Goal: Information Seeking & Learning: Learn about a topic

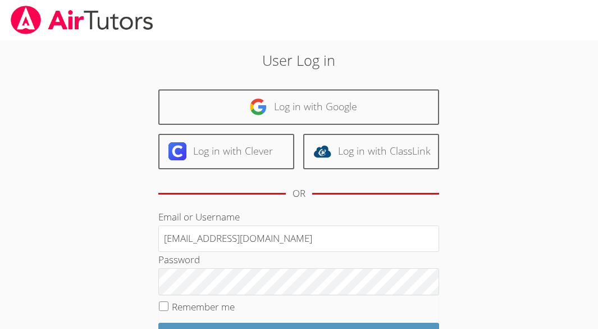
type input "[EMAIL_ADDRESS][DOMAIN_NAME]"
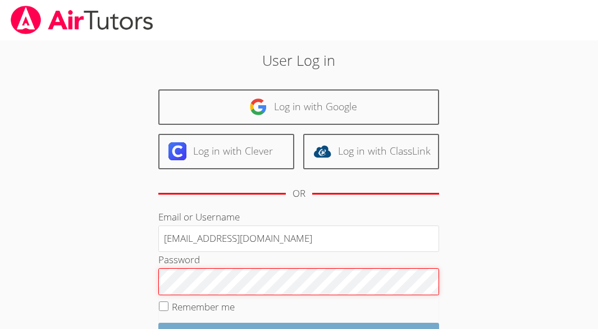
scroll to position [56, 0]
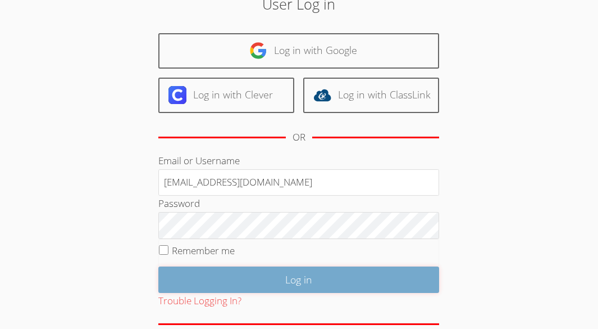
click at [298, 279] on input "Log in" at bounding box center [298, 279] width 281 height 26
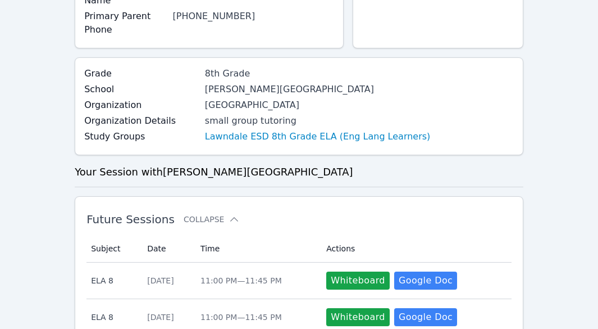
scroll to position [225, 0]
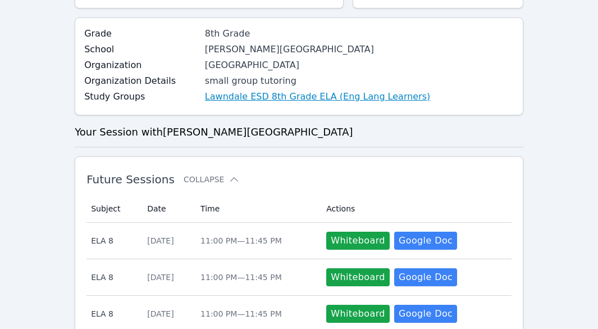
click at [278, 99] on link "Lawndale ESD 8th Grade ELA (Eng Lang Learners)" at bounding box center [317, 96] width 225 height 13
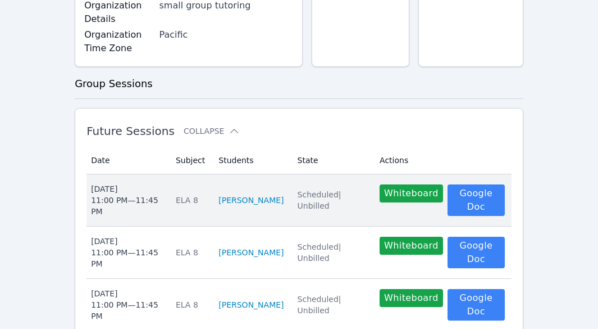
scroll to position [337, 0]
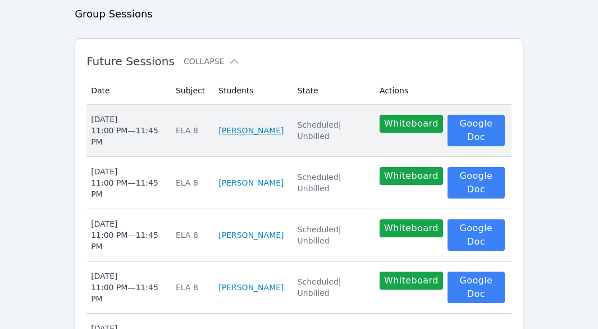
click at [262, 136] on link "[PERSON_NAME]" at bounding box center [250, 130] width 65 height 11
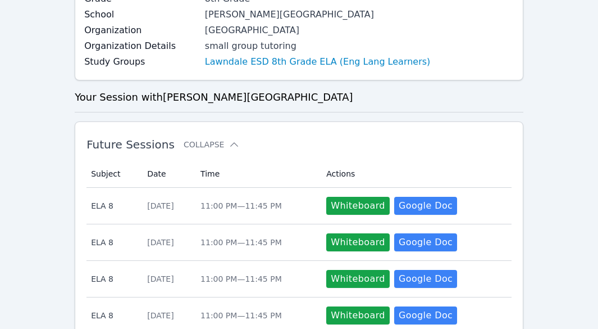
scroll to position [259, 0]
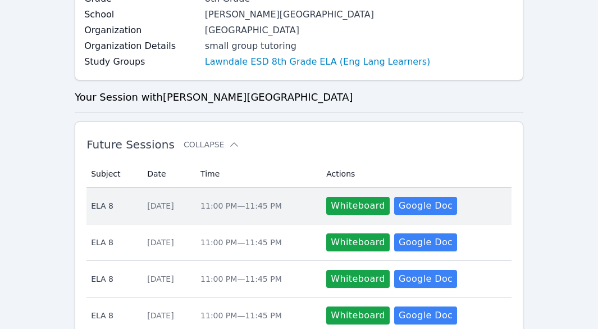
click at [164, 209] on div "Tue Oct 7" at bounding box center [167, 205] width 40 height 11
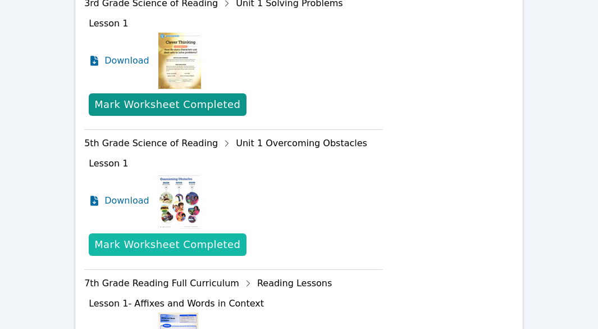
scroll to position [505, 0]
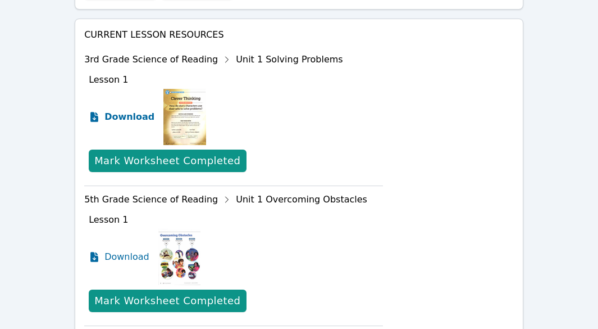
click at [130, 117] on span "Download" at bounding box center [129, 116] width 50 height 13
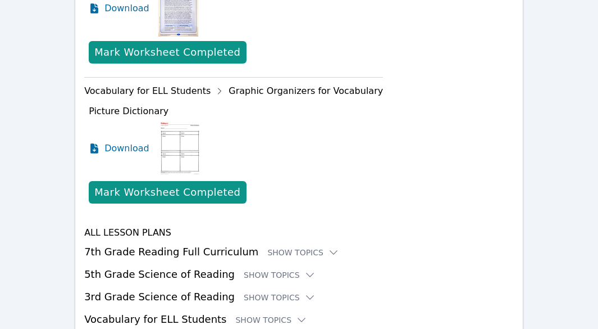
scroll to position [944, 0]
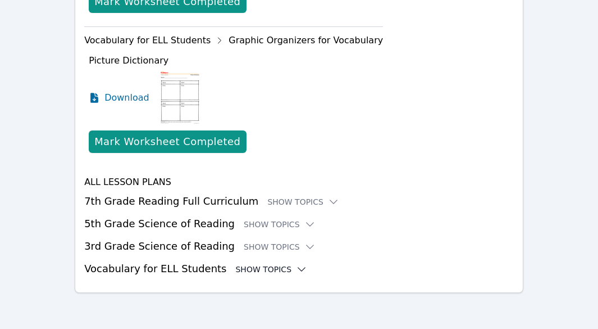
click at [259, 270] on div "Show Topics" at bounding box center [271, 268] width 72 height 11
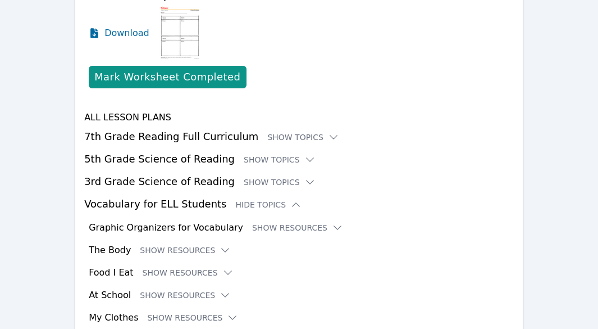
scroll to position [1056, 0]
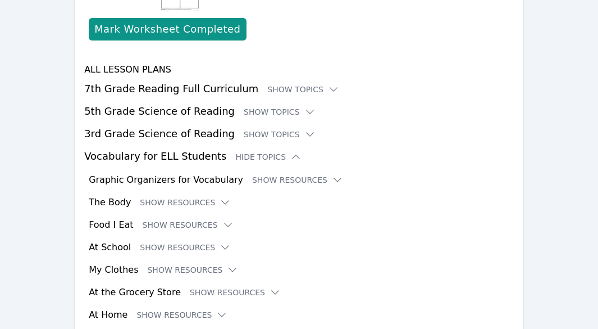
click at [206, 180] on h3 "Graphic Organizers for Vocabulary" at bounding box center [166, 179] width 154 height 13
click at [271, 181] on button "Show Resources" at bounding box center [297, 179] width 91 height 11
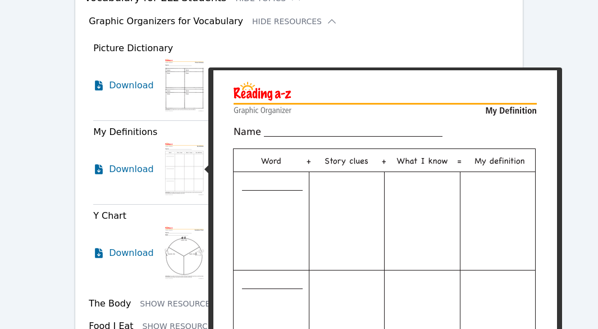
scroll to position [1281, 0]
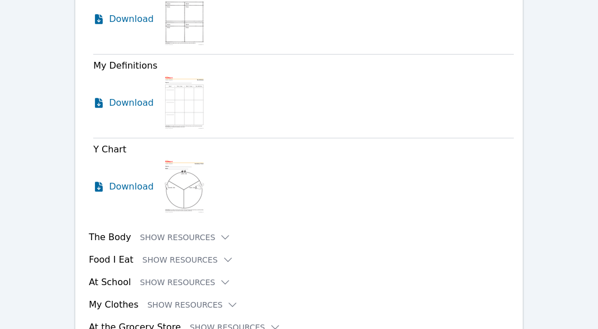
click at [195, 190] on img at bounding box center [184, 186] width 43 height 56
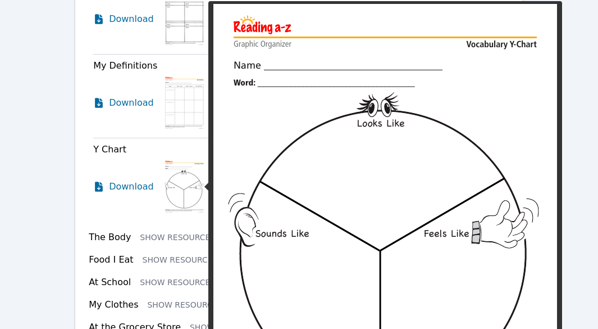
click at [180, 185] on img at bounding box center [184, 186] width 43 height 56
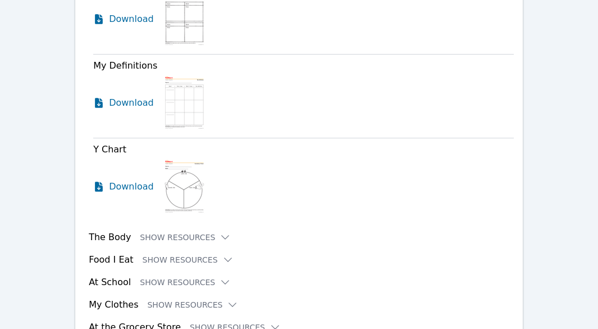
click at [180, 185] on img at bounding box center [184, 186] width 43 height 56
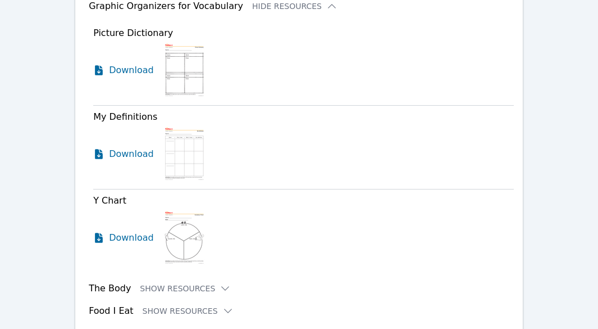
scroll to position [1169, 0]
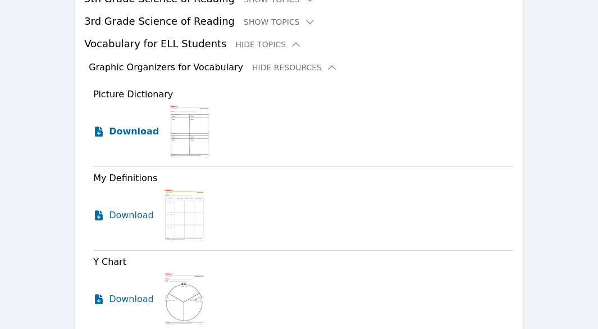
drag, startPoint x: 166, startPoint y: 36, endPoint x: 149, endPoint y: 141, distance: 106.3
click at [149, 141] on link "Download" at bounding box center [126, 131] width 66 height 56
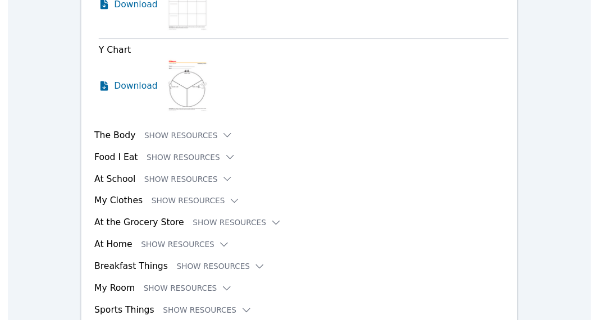
scroll to position [1393, 0]
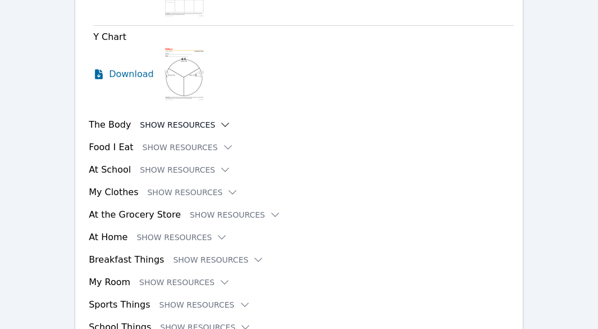
click at [185, 126] on button "Show Resources" at bounding box center [185, 124] width 91 height 11
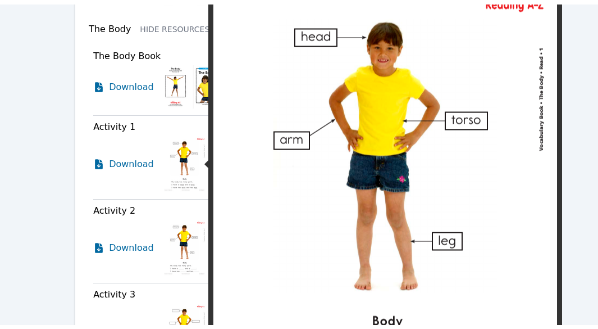
scroll to position [1506, 0]
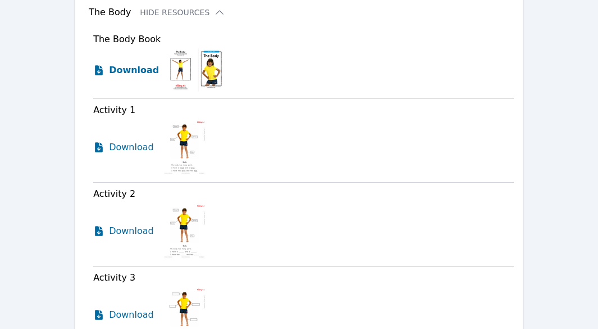
click at [98, 72] on icon at bounding box center [99, 70] width 8 height 10
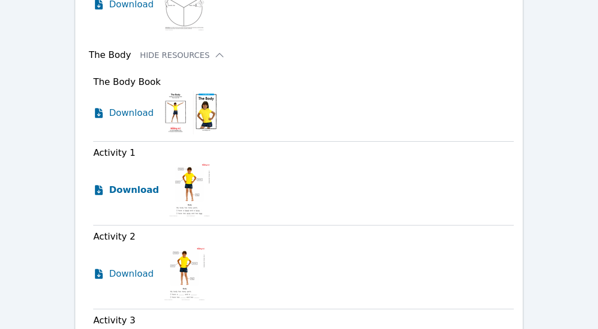
scroll to position [1449, 0]
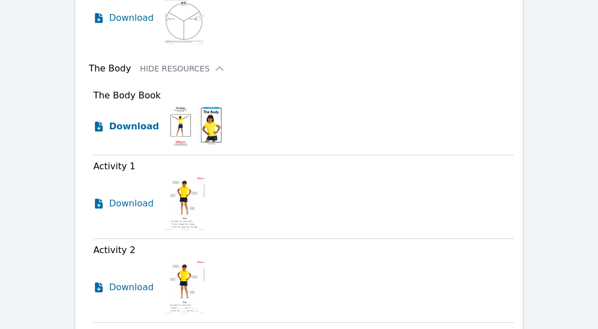
click at [97, 130] on icon at bounding box center [99, 126] width 8 height 10
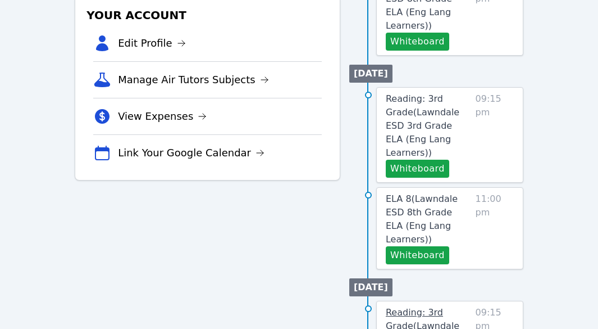
scroll to position [505, 0]
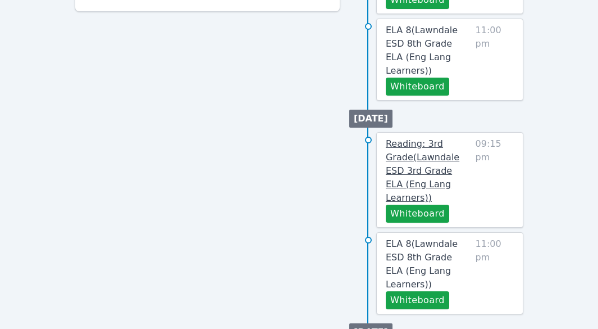
click at [416, 138] on span "Reading: 3rd Grade ( Lawndale ESD 3rd Grade ELA (Eng Lang Learners) )" at bounding box center [423, 170] width 74 height 65
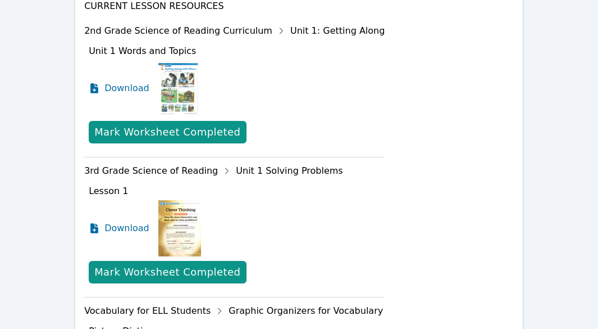
scroll to position [618, 0]
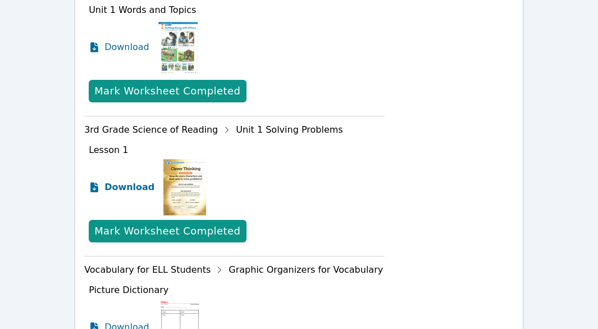
click at [92, 182] on icon at bounding box center [94, 187] width 8 height 10
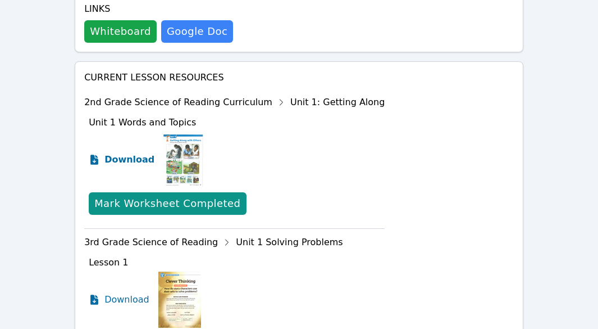
click at [129, 153] on span "Download" at bounding box center [129, 159] width 50 height 13
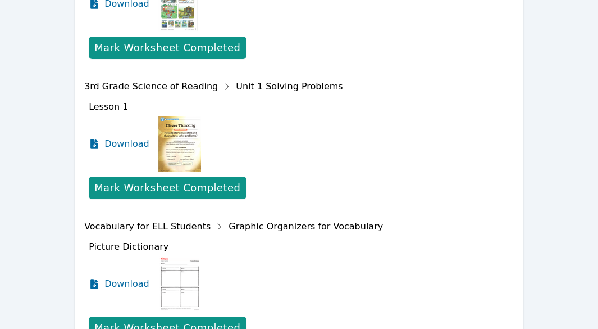
scroll to position [674, 0]
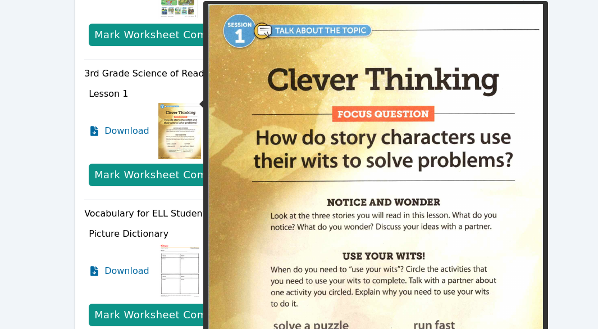
click at [185, 113] on img at bounding box center [179, 131] width 43 height 56
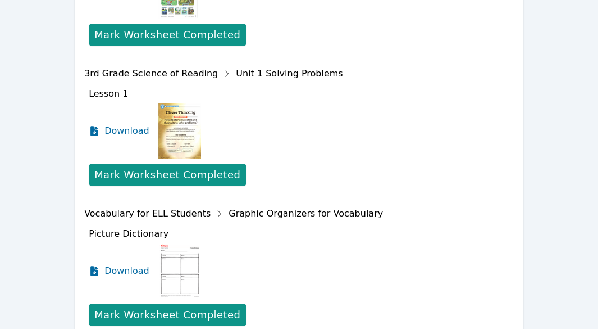
click at [190, 111] on img at bounding box center [179, 131] width 43 height 56
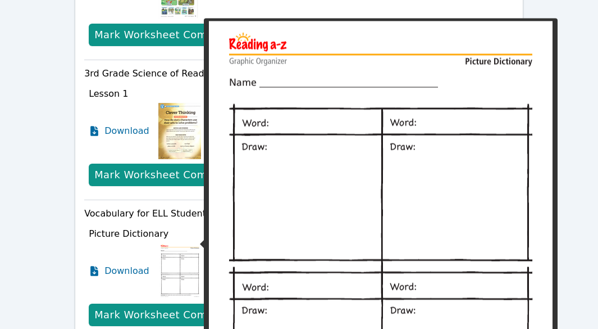
scroll to position [730, 0]
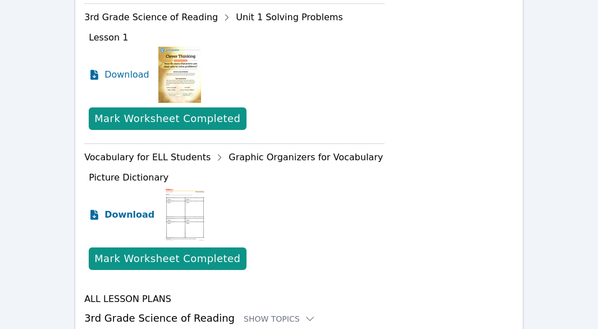
click at [131, 208] on span "Download" at bounding box center [129, 214] width 50 height 13
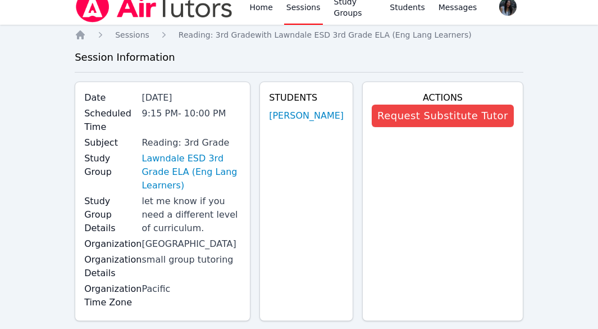
scroll to position [0, 0]
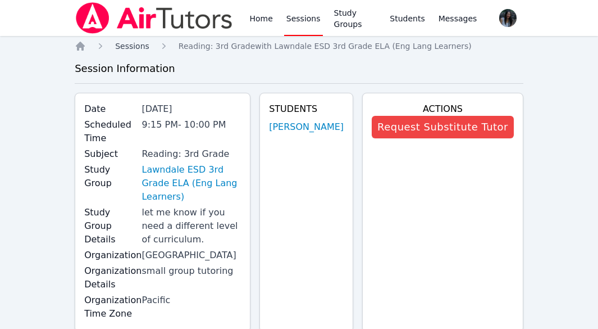
click at [139, 48] on span "Sessions" at bounding box center [132, 46] width 34 height 9
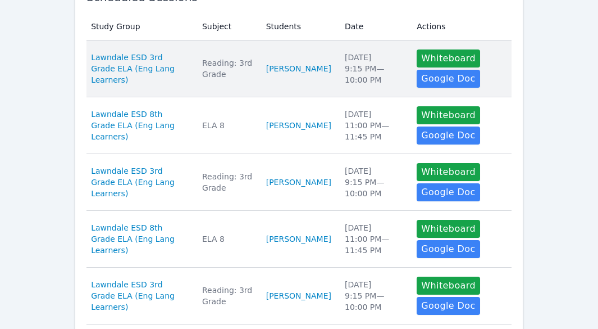
scroll to position [281, 0]
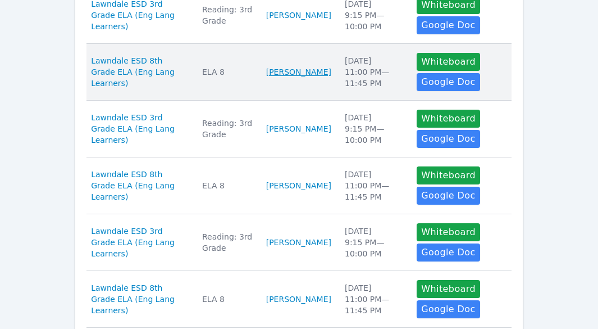
click at [291, 71] on link "[PERSON_NAME]" at bounding box center [298, 71] width 65 height 11
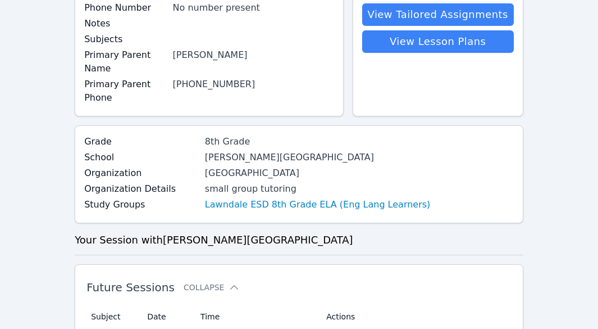
scroll to position [91, 0]
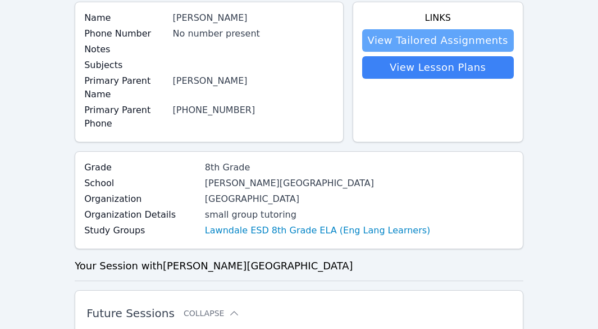
click at [431, 39] on link "View Tailored Assignments" at bounding box center [438, 40] width 152 height 22
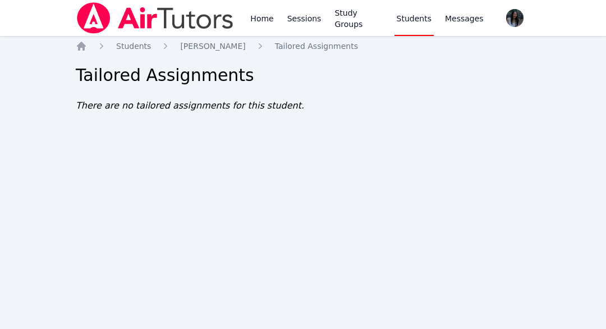
click at [410, 20] on link "Students" at bounding box center [414, 18] width 39 height 36
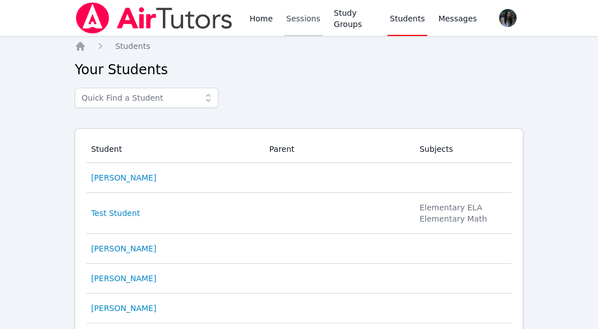
click at [304, 19] on link "Sessions" at bounding box center [303, 18] width 39 height 36
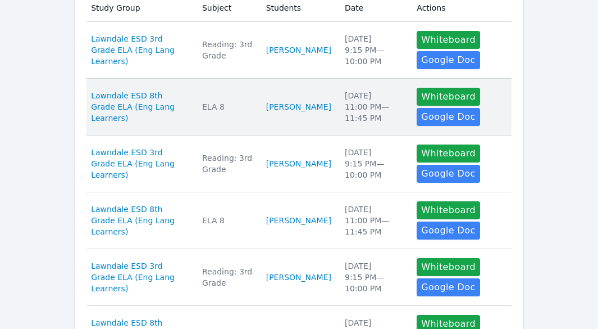
scroll to position [281, 0]
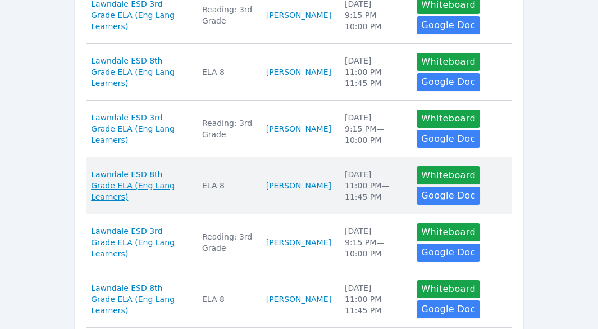
click at [180, 185] on span "Lawndale ESD 8th Grade ELA (Eng Lang Learners)" at bounding box center [140, 185] width 98 height 34
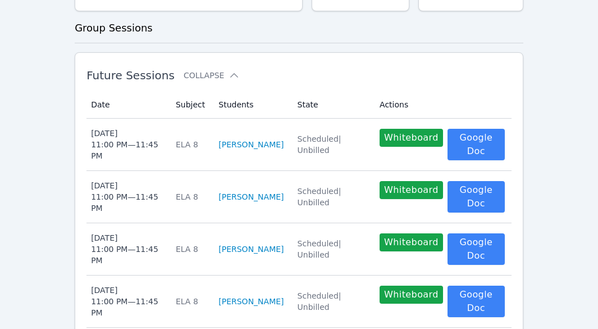
scroll to position [240, 0]
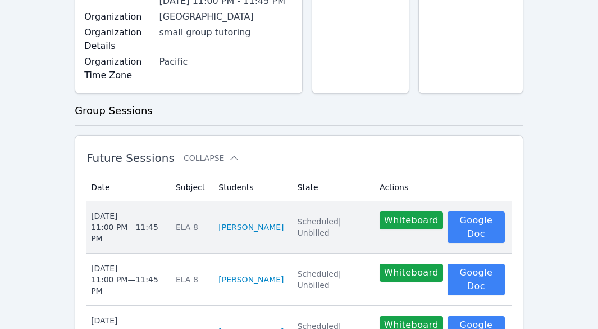
click at [250, 232] on link "[PERSON_NAME]" at bounding box center [250, 226] width 65 height 11
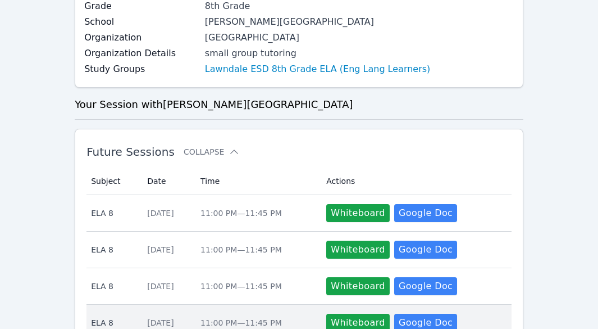
scroll to position [147, 0]
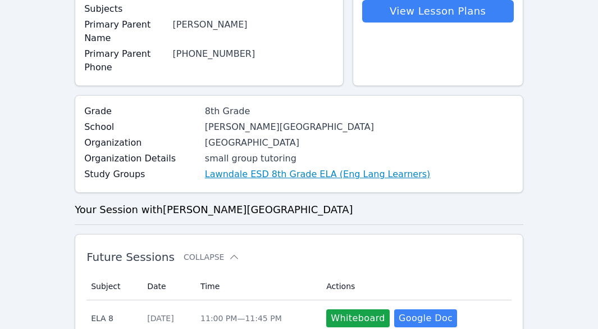
click at [205, 171] on link "Lawndale ESD 8th Grade ELA (Eng Lang Learners)" at bounding box center [317, 173] width 225 height 13
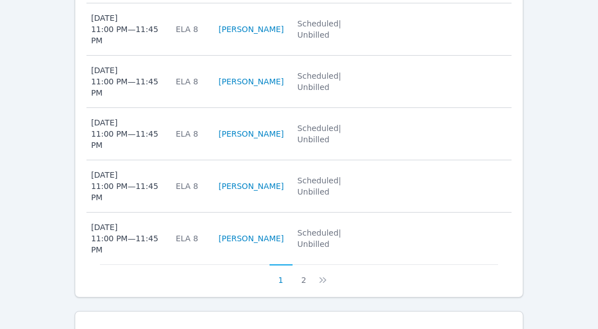
scroll to position [690, 0]
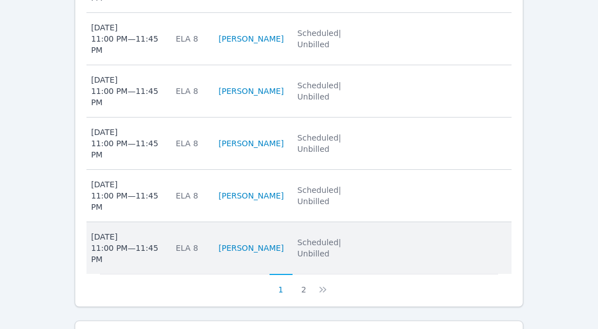
click at [120, 231] on div "Thu Nov 6 11:00 PM — 11:45 PM" at bounding box center [126, 248] width 71 height 34
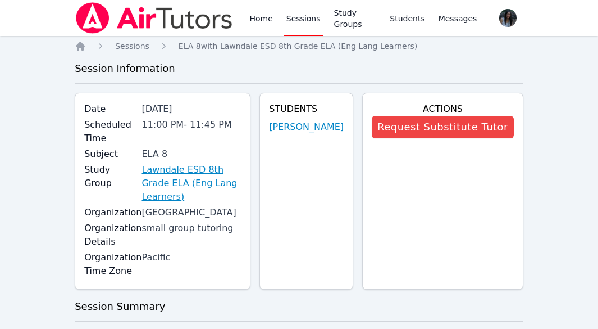
click at [188, 172] on link "Lawndale ESD 8th Grade ELA (Eng Lang Learners)" at bounding box center [191, 183] width 99 height 40
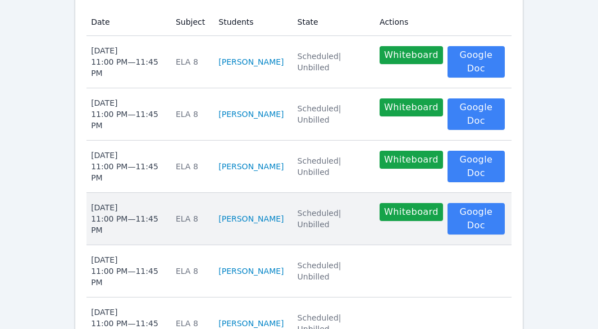
scroll to position [353, 0]
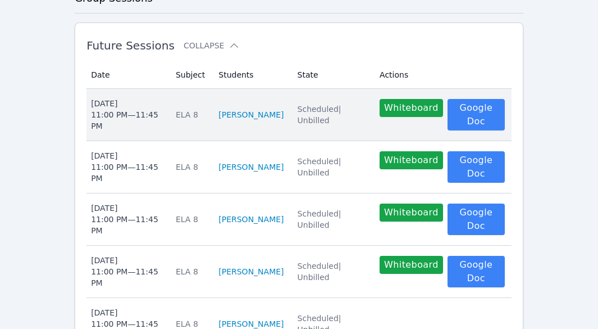
click at [206, 120] on td "Subject ELA 8" at bounding box center [190, 115] width 43 height 52
